Goal: Information Seeking & Learning: Learn about a topic

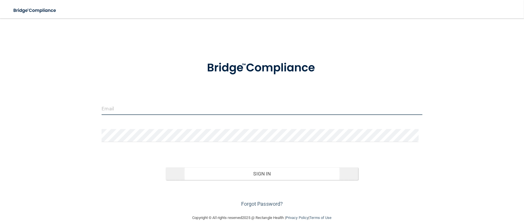
type input "[PERSON_NAME][EMAIL_ADDRESS][DOMAIN_NAME]"
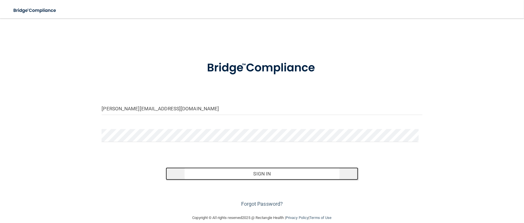
click at [256, 176] on button "Sign In" at bounding box center [262, 173] width 193 height 13
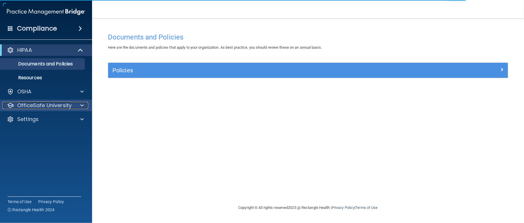
click at [84, 104] on div at bounding box center [81, 105] width 14 height 7
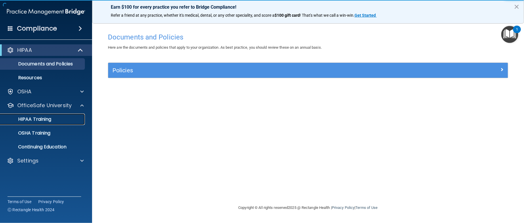
click at [51, 120] on p "HIPAA Training" at bounding box center [27, 119] width 47 height 6
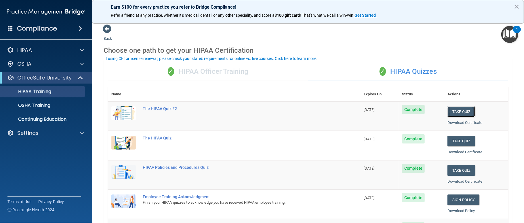
click at [452, 113] on button "Take Quiz" at bounding box center [462, 111] width 28 height 11
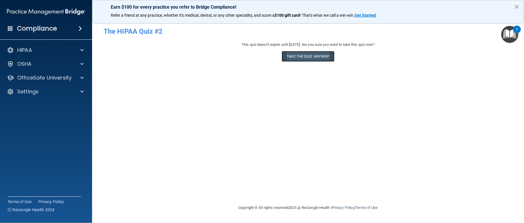
click at [303, 57] on button "Take the quiz anyway!" at bounding box center [308, 56] width 52 height 11
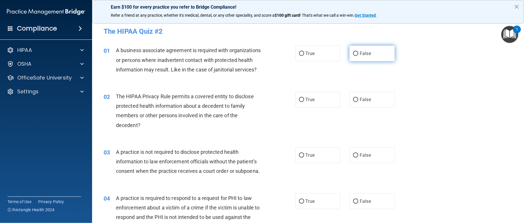
click at [353, 54] on input "False" at bounding box center [355, 54] width 5 height 4
radio input "true"
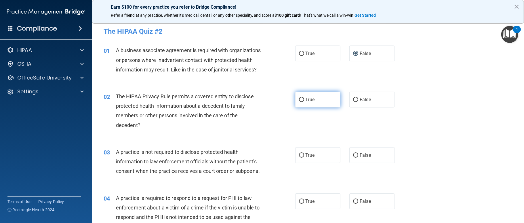
click at [299, 102] on input "True" at bounding box center [301, 100] width 5 height 4
radio input "true"
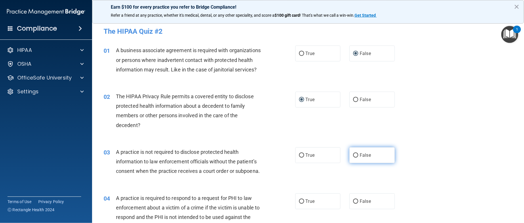
click at [353, 157] on input "False" at bounding box center [355, 155] width 5 height 4
radio input "true"
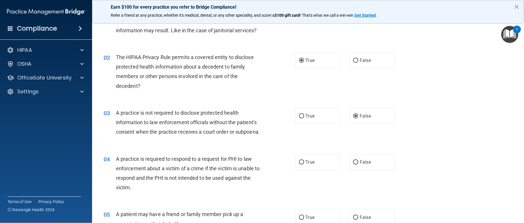
scroll to position [46, 0]
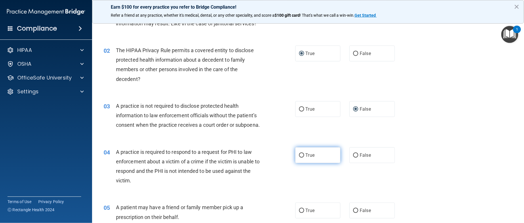
click at [299, 157] on input "True" at bounding box center [301, 155] width 5 height 4
radio input "true"
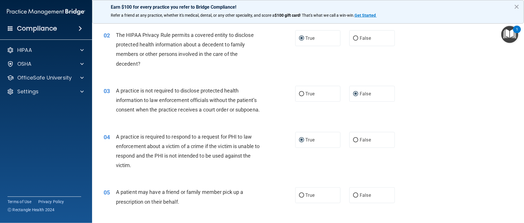
scroll to position [133, 0]
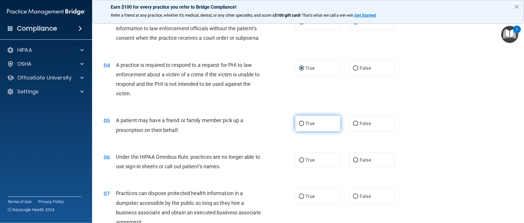
click at [299, 126] on input "True" at bounding box center [301, 123] width 5 height 4
radio input "true"
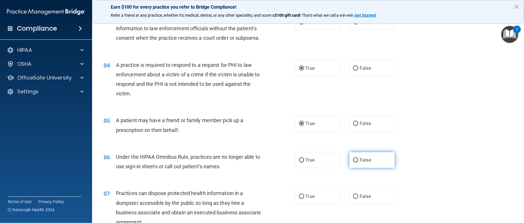
click at [353, 162] on input "False" at bounding box center [355, 160] width 5 height 4
radio input "true"
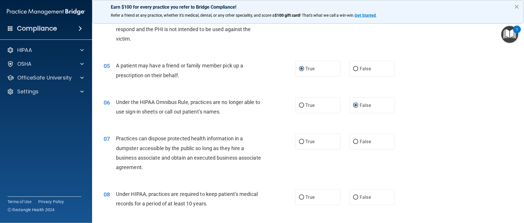
scroll to position [195, 0]
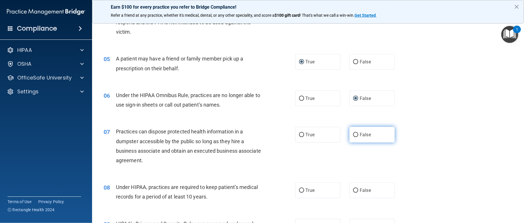
click at [353, 137] on input "False" at bounding box center [355, 135] width 5 height 4
radio input "true"
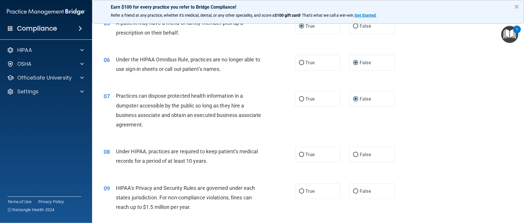
scroll to position [245, 0]
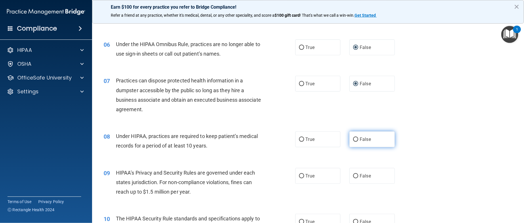
click at [353, 142] on input "False" at bounding box center [355, 139] width 5 height 4
radio input "true"
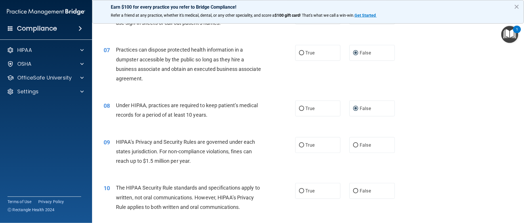
scroll to position [287, 0]
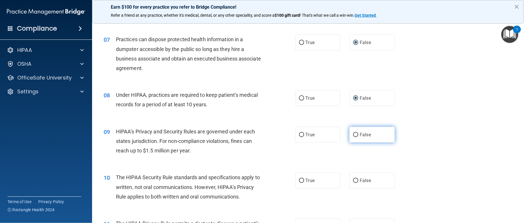
click at [354, 137] on input "False" at bounding box center [355, 135] width 5 height 4
radio input "true"
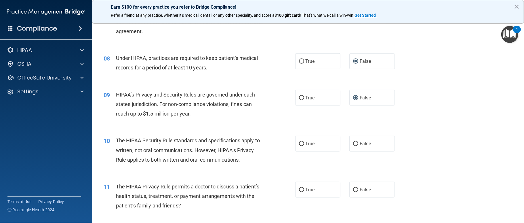
scroll to position [333, 0]
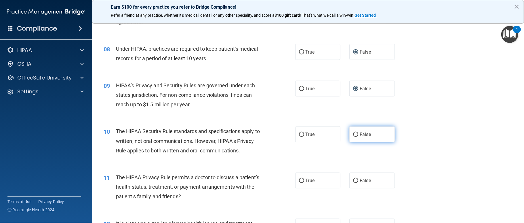
click at [353, 137] on input "False" at bounding box center [355, 134] width 5 height 4
radio input "true"
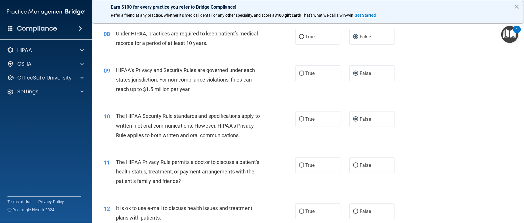
scroll to position [404, 0]
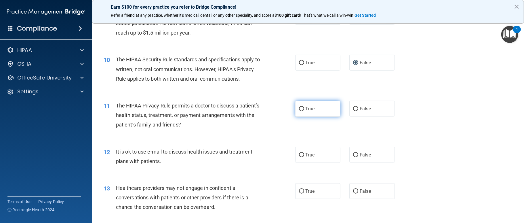
click at [299, 111] on input "True" at bounding box center [301, 109] width 5 height 4
radio input "true"
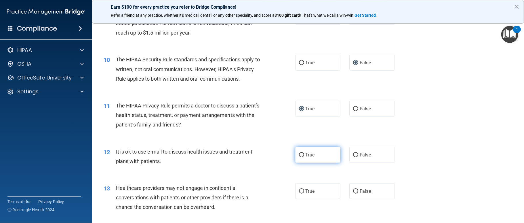
click at [299, 157] on input "True" at bounding box center [301, 155] width 5 height 4
radio input "true"
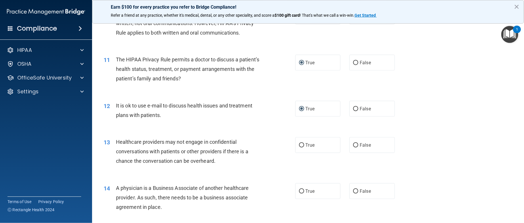
scroll to position [466, 0]
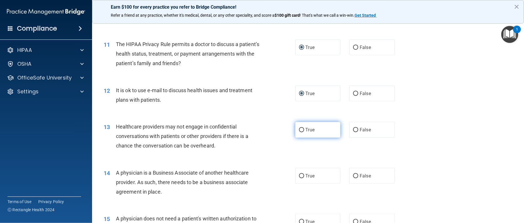
click at [299, 132] on input "True" at bounding box center [301, 130] width 5 height 4
radio input "true"
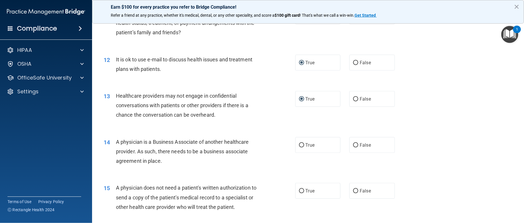
scroll to position [512, 0]
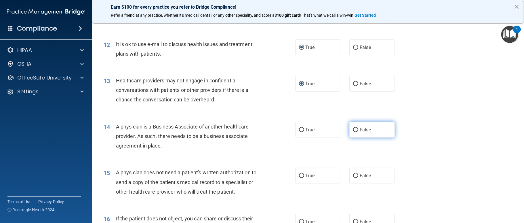
click at [353, 132] on input "False" at bounding box center [355, 130] width 5 height 4
radio input "true"
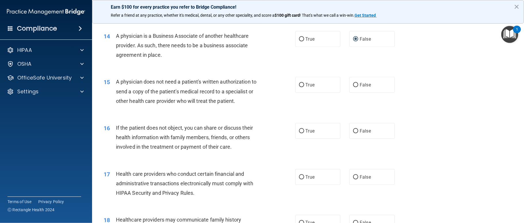
scroll to position [604, 0]
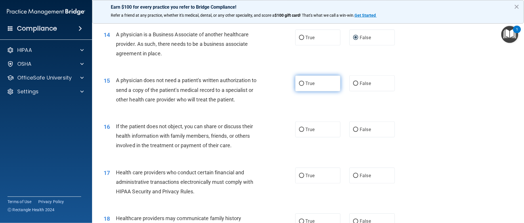
click at [299, 86] on input "True" at bounding box center [301, 83] width 5 height 4
radio input "true"
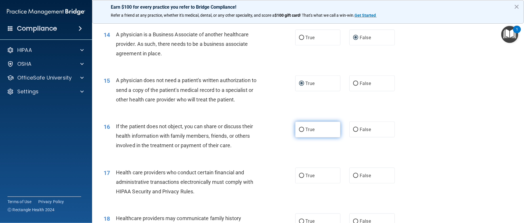
click at [299, 132] on input "True" at bounding box center [301, 129] width 5 height 4
radio input "true"
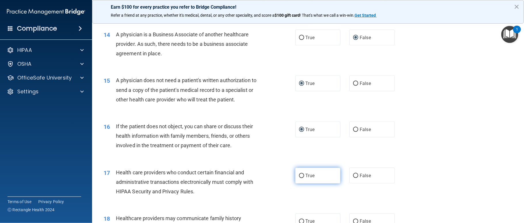
click at [299, 178] on input "True" at bounding box center [301, 176] width 5 height 4
radio input "true"
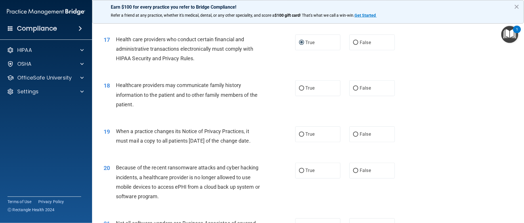
scroll to position [757, 0]
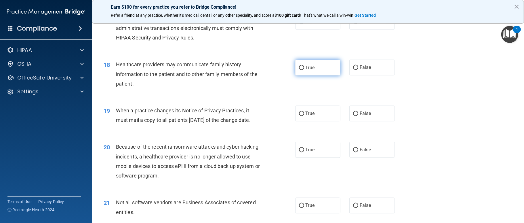
click at [299, 70] on input "True" at bounding box center [301, 68] width 5 height 4
radio input "true"
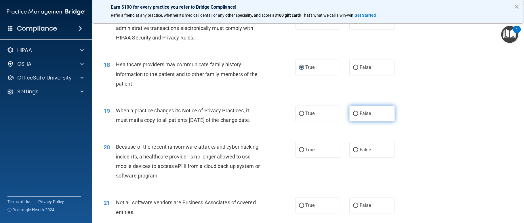
click at [353, 116] on input "False" at bounding box center [355, 114] width 5 height 4
radio input "true"
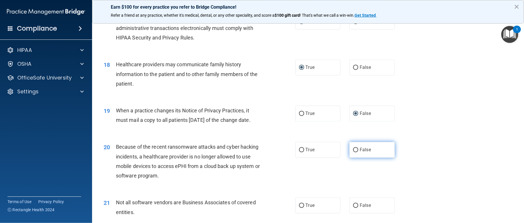
click at [353, 152] on input "False" at bounding box center [355, 150] width 5 height 4
radio input "true"
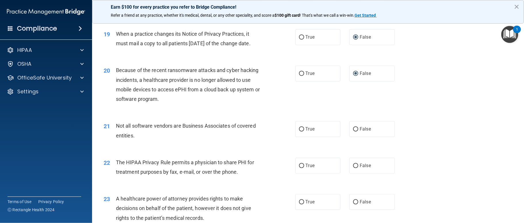
scroll to position [850, 0]
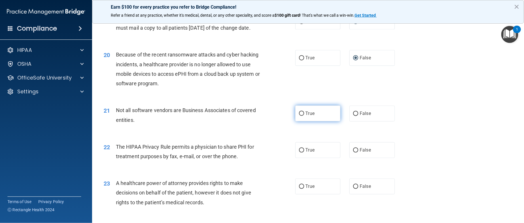
click at [299, 116] on input "True" at bounding box center [301, 113] width 5 height 4
radio input "true"
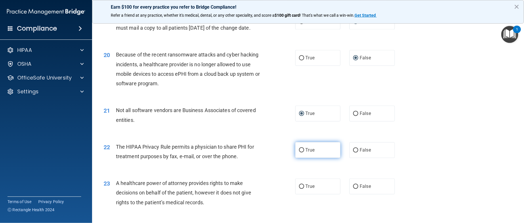
click at [299, 152] on input "True" at bounding box center [301, 150] width 5 height 4
radio input "true"
drag, startPoint x: 519, startPoint y: 219, endPoint x: 314, endPoint y: 194, distance: 206.4
click at [314, 171] on div "22 The HIPAA Privacy Rule permits a physician to share PHI for treatment purpos…" at bounding box center [308, 153] width 418 height 36
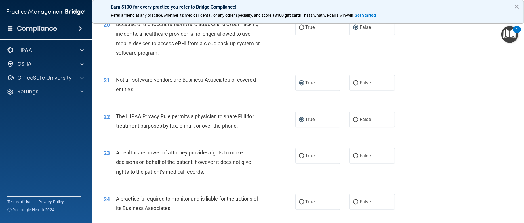
scroll to position [911, 0]
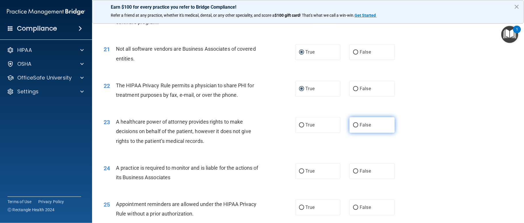
click at [353, 127] on input "False" at bounding box center [355, 125] width 5 height 4
radio input "true"
click at [353, 173] on input "False" at bounding box center [355, 171] width 5 height 4
radio input "true"
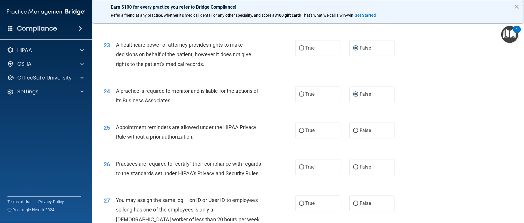
scroll to position [1018, 0]
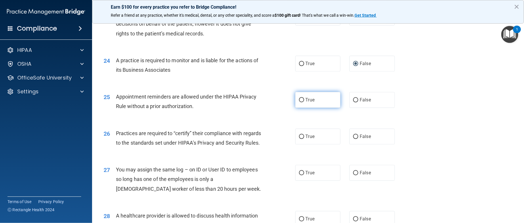
click at [299, 102] on input "True" at bounding box center [301, 100] width 5 height 4
radio input "true"
click at [353, 139] on input "False" at bounding box center [355, 136] width 5 height 4
radio input "true"
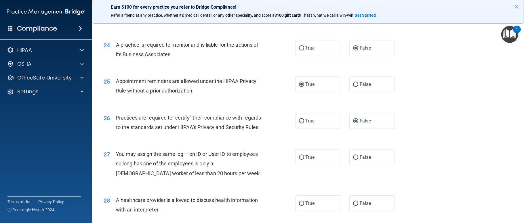
scroll to position [1049, 0]
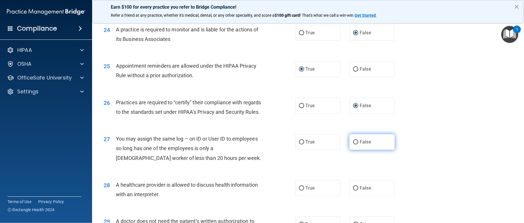
click at [354, 144] on input "False" at bounding box center [355, 142] width 5 height 4
radio input "true"
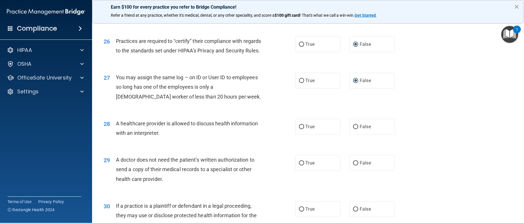
scroll to position [1136, 0]
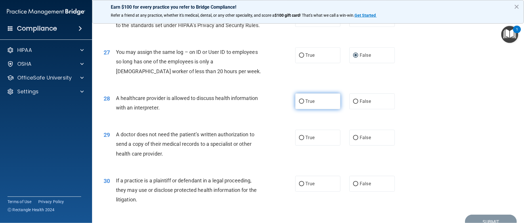
click at [299, 104] on input "True" at bounding box center [301, 101] width 5 height 4
radio input "true"
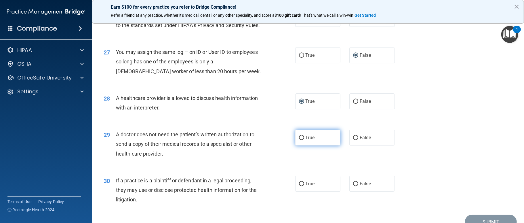
click at [299, 140] on input "True" at bounding box center [301, 138] width 5 height 4
radio input "true"
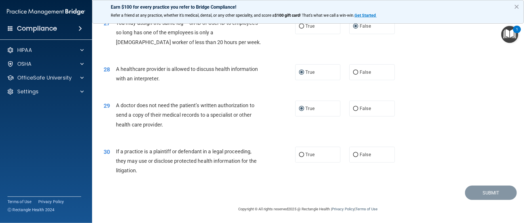
scroll to position [1197, 0]
click at [299, 157] on input "True" at bounding box center [301, 155] width 5 height 4
radio input "true"
click at [473, 196] on button "Submit" at bounding box center [491, 192] width 52 height 15
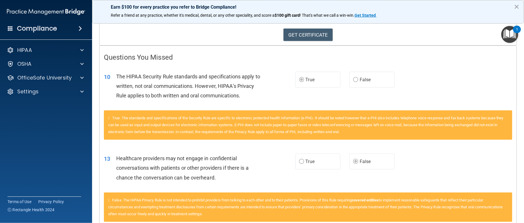
scroll to position [86, 0]
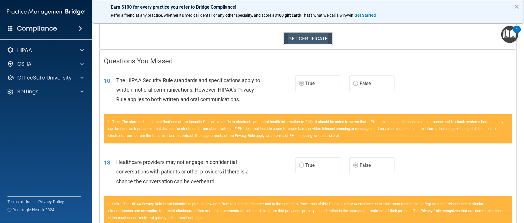
click at [304, 35] on link "GET CERTIFICATE" at bounding box center [307, 38] width 49 height 13
click at [82, 78] on span at bounding box center [81, 77] width 3 height 7
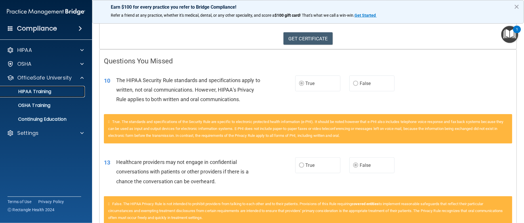
click at [50, 92] on p "HIPAA Training" at bounding box center [27, 92] width 47 height 6
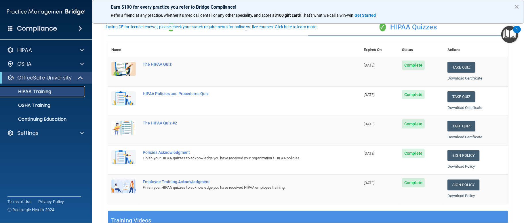
scroll to position [30, 0]
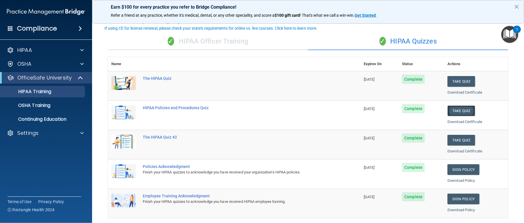
click at [455, 110] on button "Take Quiz" at bounding box center [462, 110] width 28 height 11
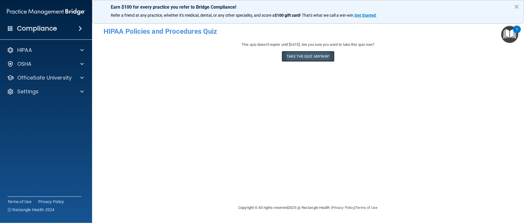
click at [300, 54] on button "Take the quiz anyway!" at bounding box center [308, 56] width 52 height 11
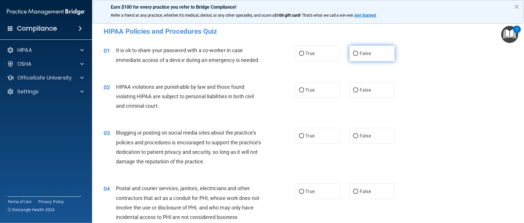
click at [353, 53] on input "False" at bounding box center [355, 54] width 5 height 4
radio input "true"
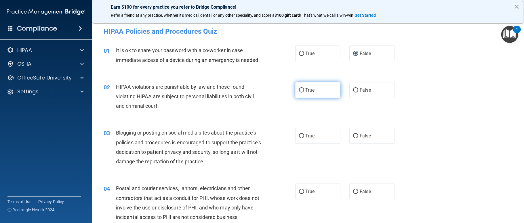
click at [299, 92] on input "True" at bounding box center [301, 90] width 5 height 4
radio input "true"
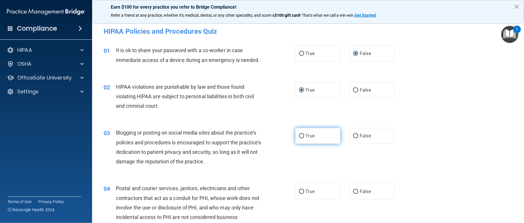
click at [299, 138] on input "True" at bounding box center [301, 136] width 5 height 4
radio input "true"
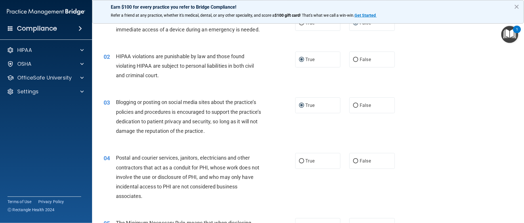
scroll to position [61, 0]
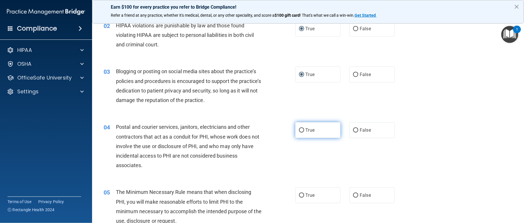
click at [299, 132] on input "True" at bounding box center [301, 130] width 5 height 4
radio input "true"
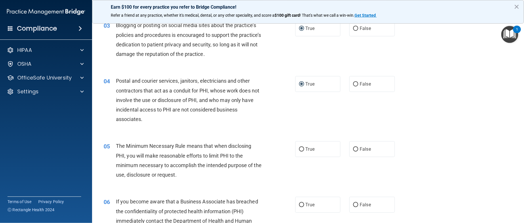
scroll to position [143, 0]
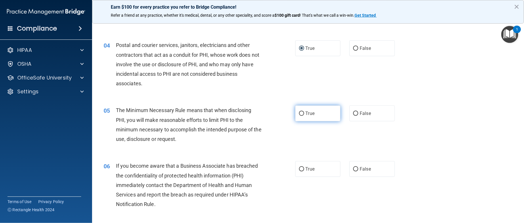
click at [299, 116] on input "True" at bounding box center [301, 113] width 5 height 4
radio input "true"
click at [299, 171] on input "True" at bounding box center [301, 169] width 5 height 4
radio input "true"
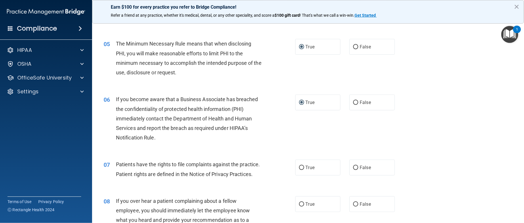
scroll to position [256, 0]
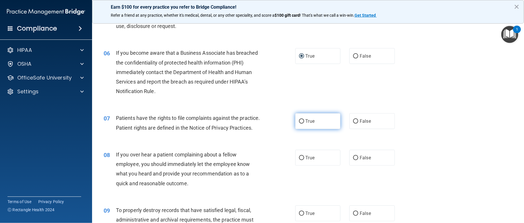
click at [299, 123] on input "True" at bounding box center [301, 121] width 5 height 4
radio input "true"
click at [353, 160] on input "False" at bounding box center [355, 158] width 5 height 4
radio input "true"
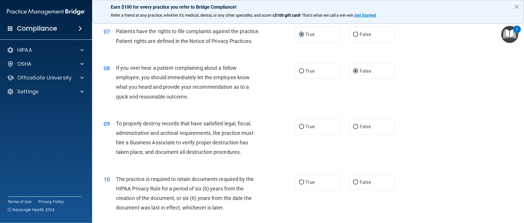
scroll to position [348, 0]
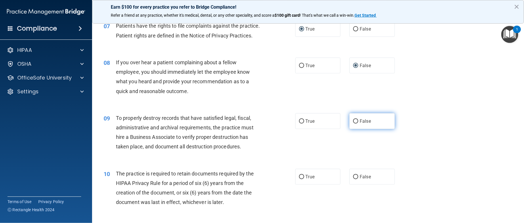
click at [353, 123] on input "False" at bounding box center [355, 121] width 5 height 4
radio input "true"
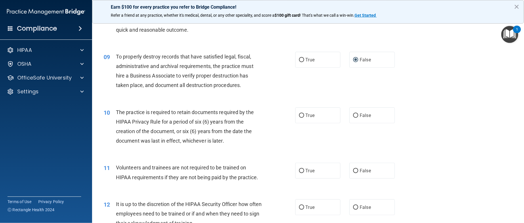
scroll to position [425, 0]
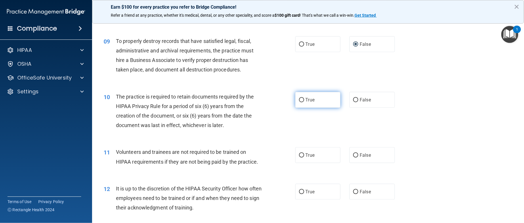
click at [299, 102] on input "True" at bounding box center [301, 100] width 5 height 4
radio input "true"
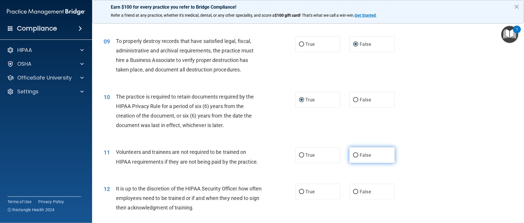
click at [353, 157] on input "False" at bounding box center [355, 155] width 5 height 4
radio input "true"
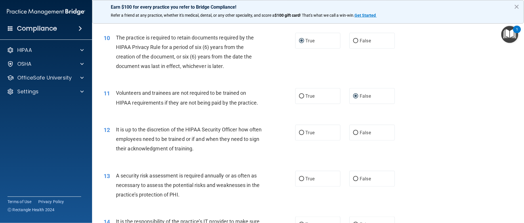
scroll to position [491, 0]
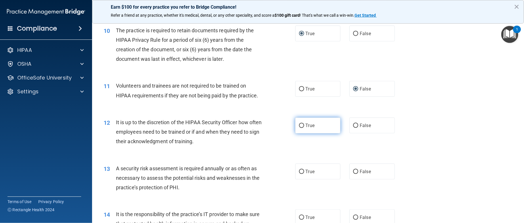
click at [299, 128] on input "True" at bounding box center [301, 125] width 5 height 4
radio input "true"
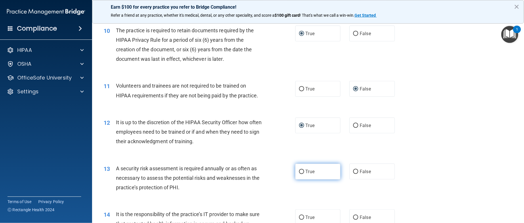
click at [299, 174] on input "True" at bounding box center [301, 172] width 5 height 4
radio input "true"
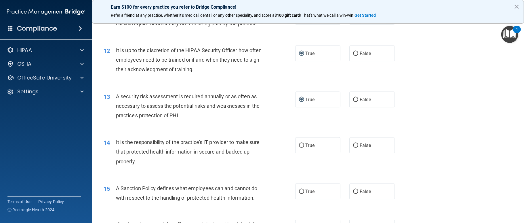
scroll to position [568, 0]
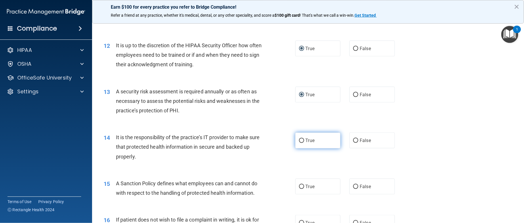
click at [299, 143] on input "True" at bounding box center [301, 140] width 5 height 4
radio input "true"
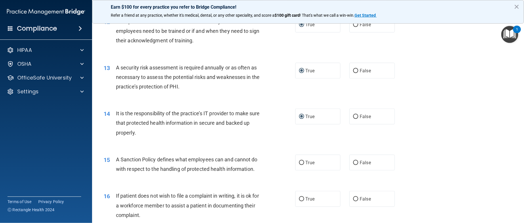
scroll to position [599, 0]
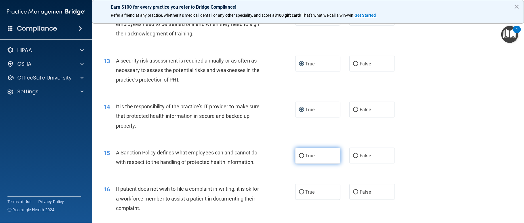
click at [299, 158] on input "True" at bounding box center [301, 156] width 5 height 4
radio input "true"
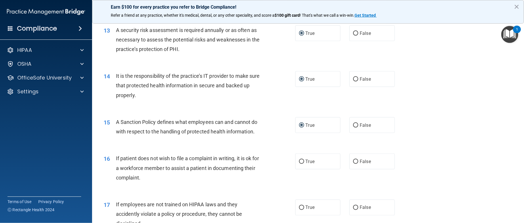
scroll to position [645, 0]
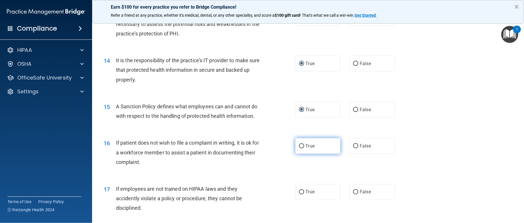
click at [299, 148] on input "True" at bounding box center [301, 146] width 5 height 4
radio input "true"
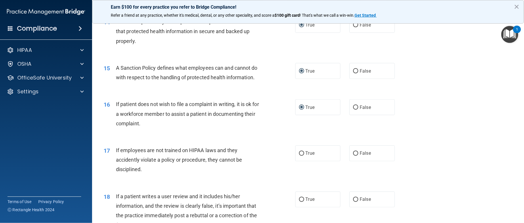
scroll to position [691, 0]
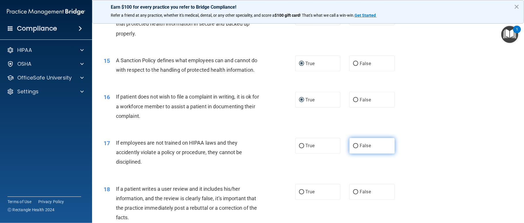
click at [353, 148] on input "False" at bounding box center [355, 146] width 5 height 4
radio input "true"
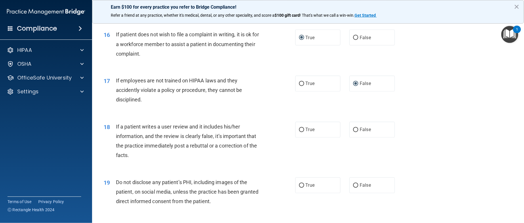
scroll to position [767, 0]
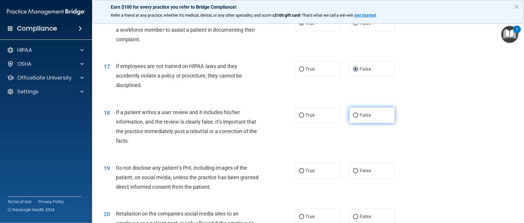
click at [353, 118] on input "False" at bounding box center [355, 115] width 5 height 4
radio input "true"
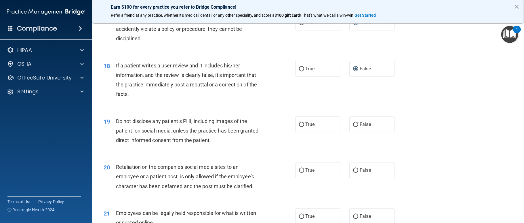
scroll to position [829, 0]
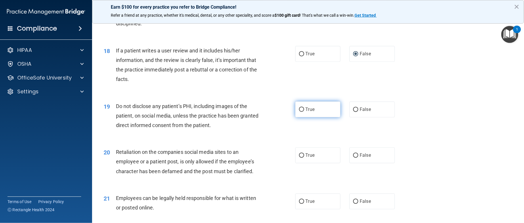
click at [299, 112] on input "True" at bounding box center [301, 109] width 5 height 4
radio input "true"
click at [353, 157] on input "False" at bounding box center [355, 155] width 5 height 4
radio input "true"
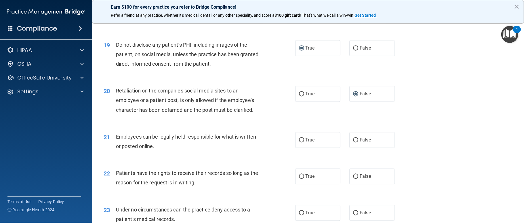
scroll to position [905, 0]
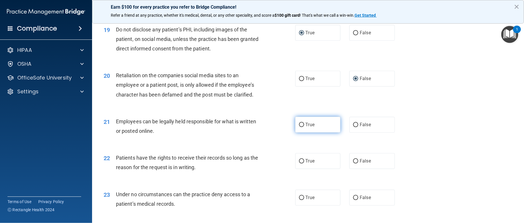
click at [299, 127] on input "True" at bounding box center [301, 125] width 5 height 4
radio input "true"
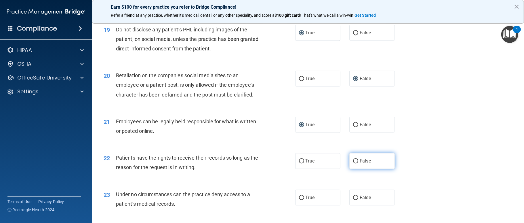
click at [353, 163] on input "False" at bounding box center [355, 161] width 5 height 4
radio input "true"
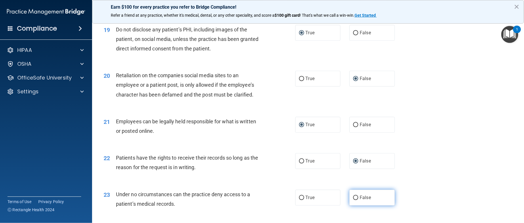
click at [353, 200] on input "False" at bounding box center [355, 197] width 5 height 4
radio input "true"
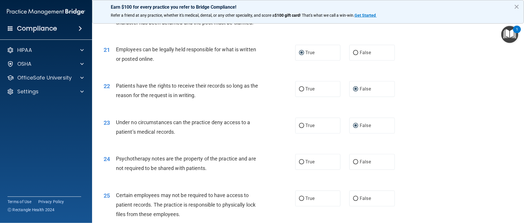
scroll to position [993, 0]
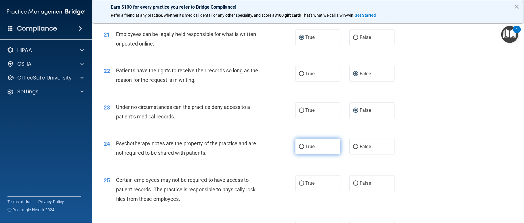
click at [299, 149] on input "True" at bounding box center [301, 146] width 5 height 4
radio input "true"
click at [301, 185] on input "True" at bounding box center [301, 183] width 5 height 4
radio input "true"
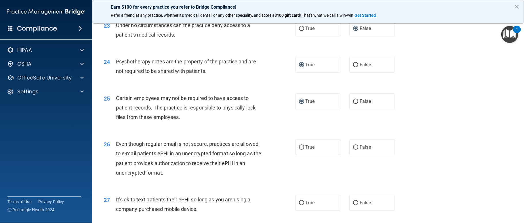
scroll to position [1090, 0]
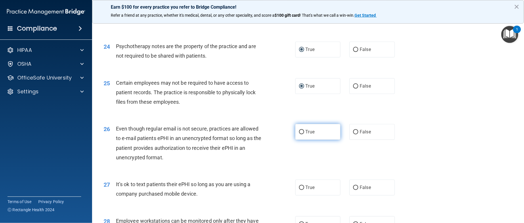
click at [299, 134] on input "True" at bounding box center [301, 132] width 5 height 4
radio input "true"
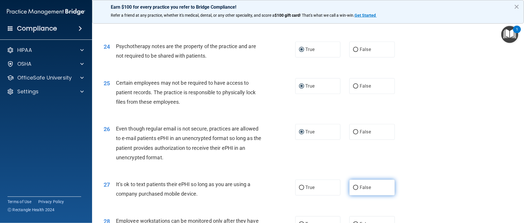
click at [353, 190] on input "False" at bounding box center [355, 187] width 5 height 4
radio input "true"
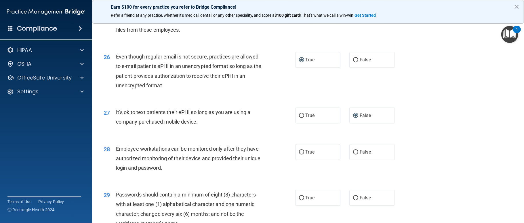
scroll to position [1177, 0]
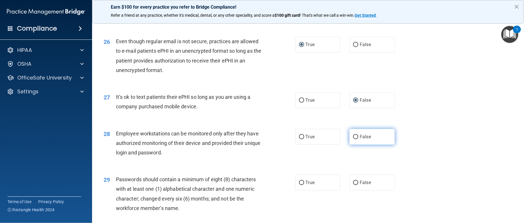
click at [353, 139] on input "False" at bounding box center [355, 137] width 5 height 4
radio input "true"
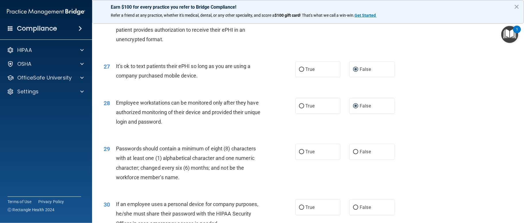
scroll to position [1248, 0]
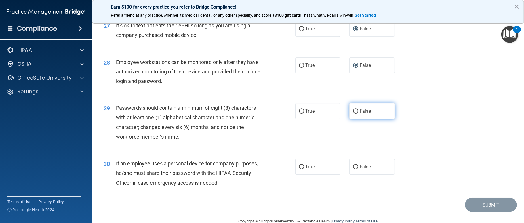
click at [353, 113] on input "False" at bounding box center [355, 111] width 5 height 4
radio input "true"
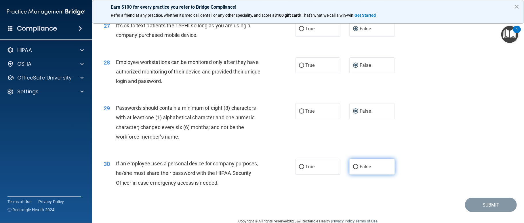
click at [353, 169] on input "False" at bounding box center [355, 167] width 5 height 4
radio input "true"
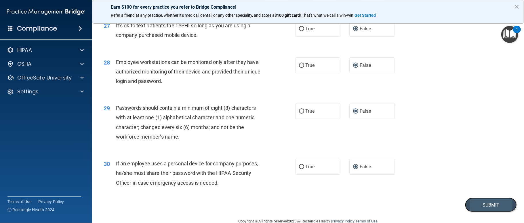
click at [475, 212] on button "Submit" at bounding box center [491, 204] width 52 height 15
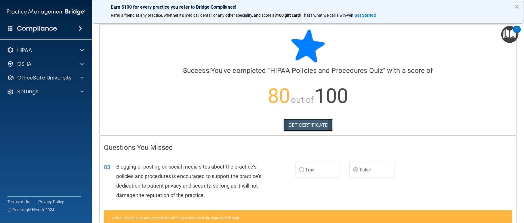
click at [297, 121] on link "GET CERTIFICATE" at bounding box center [307, 125] width 49 height 13
click at [81, 77] on span at bounding box center [81, 77] width 3 height 7
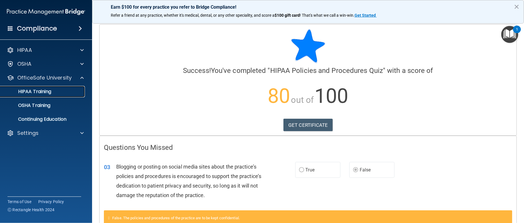
click at [66, 89] on div "HIPAA Training" at bounding box center [43, 92] width 79 height 6
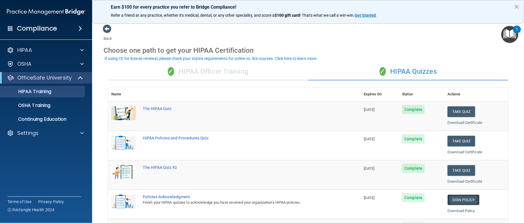
click at [463, 198] on link "Sign Policy" at bounding box center [464, 199] width 32 height 11
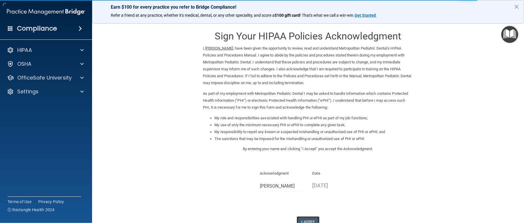
click at [309, 218] on button "I Agree" at bounding box center [308, 221] width 23 height 11
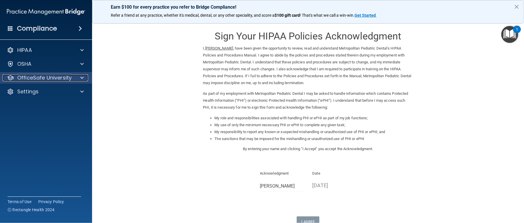
click at [83, 77] on span at bounding box center [81, 77] width 3 height 7
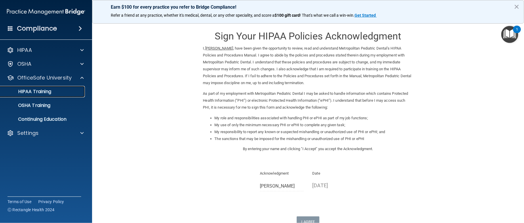
click at [33, 92] on p "HIPAA Training" at bounding box center [27, 92] width 47 height 6
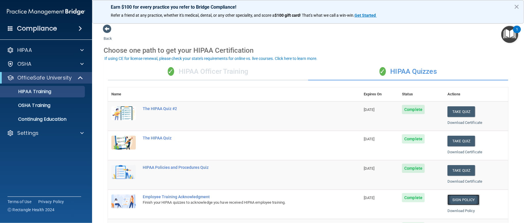
click at [455, 195] on link "Sign Policy" at bounding box center [464, 199] width 32 height 11
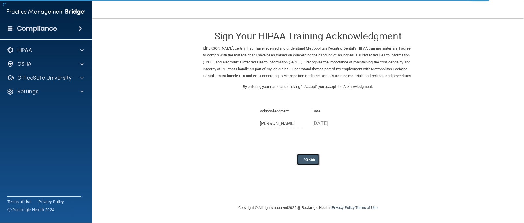
click at [309, 165] on button "I Agree" at bounding box center [308, 159] width 23 height 11
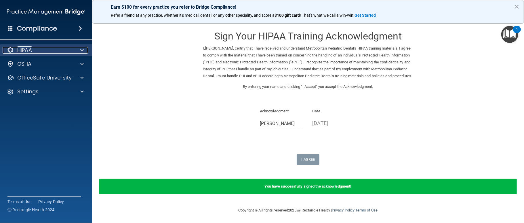
click at [82, 51] on span at bounding box center [81, 50] width 3 height 7
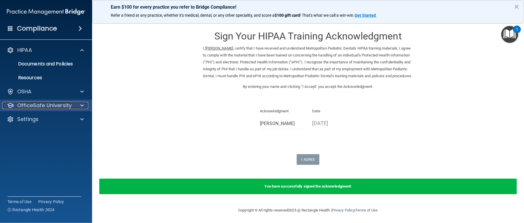
click at [82, 106] on span at bounding box center [81, 105] width 3 height 7
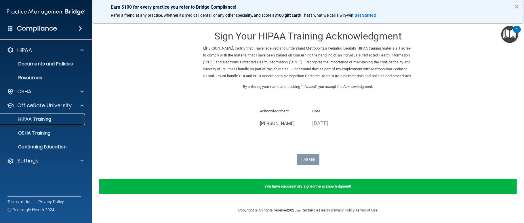
click at [54, 118] on div "HIPAA Training" at bounding box center [43, 119] width 79 height 6
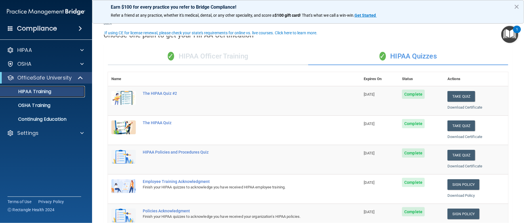
scroll to position [66, 0]
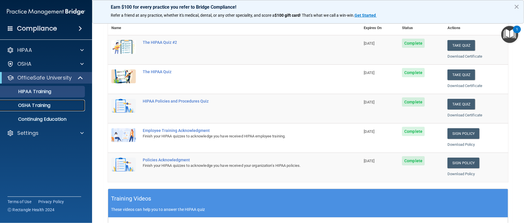
click at [32, 104] on p "OSHA Training" at bounding box center [27, 105] width 47 height 6
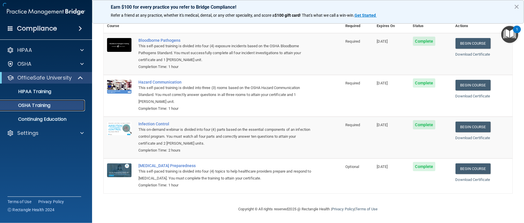
scroll to position [33, 0]
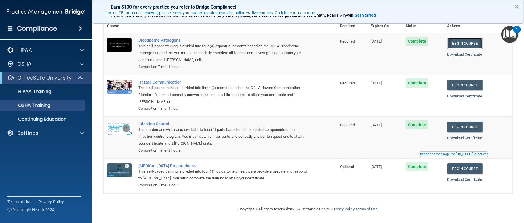
click at [461, 40] on link "Begin Course" at bounding box center [465, 43] width 35 height 11
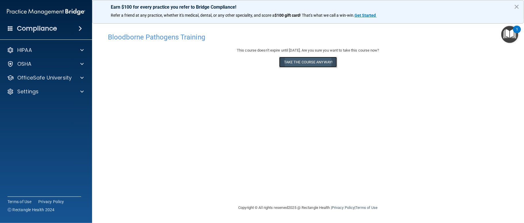
click at [328, 62] on button "Take the course anyway!" at bounding box center [308, 62] width 58 height 11
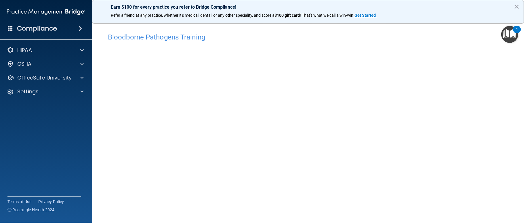
scroll to position [23, 0]
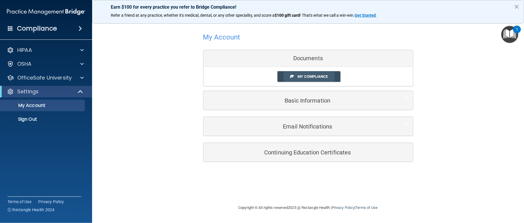
click at [310, 77] on span "My Compliance" at bounding box center [313, 76] width 30 height 4
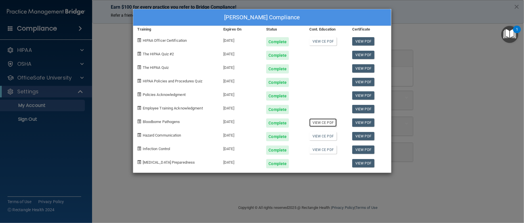
click at [324, 124] on link "View CE PDF" at bounding box center [322, 122] width 27 height 8
